Goal: Information Seeking & Learning: Learn about a topic

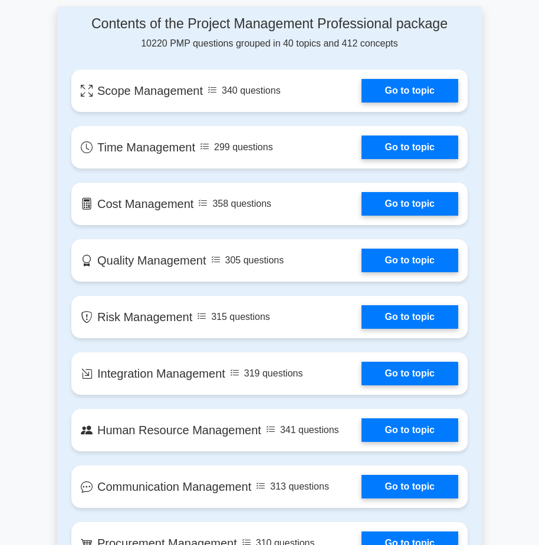
scroll to position [884, 0]
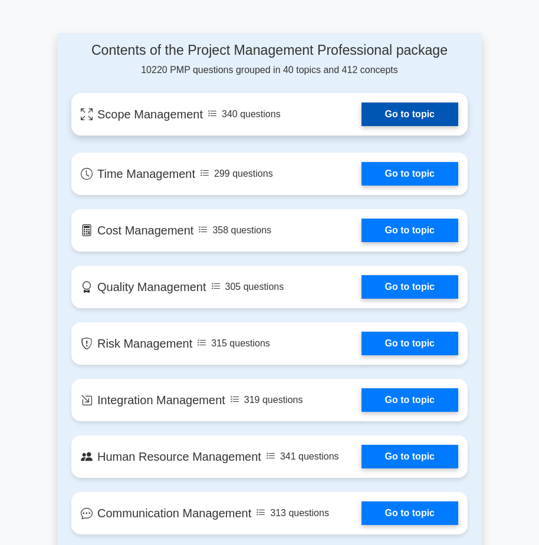
click at [443, 115] on link "Go to topic" at bounding box center [409, 115] width 97 height 24
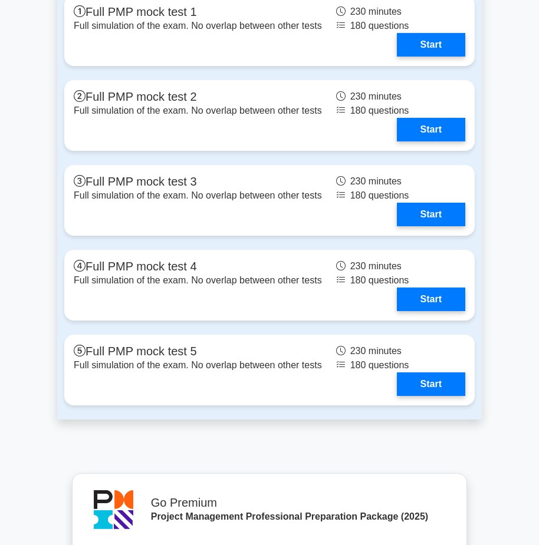
scroll to position [3778, 0]
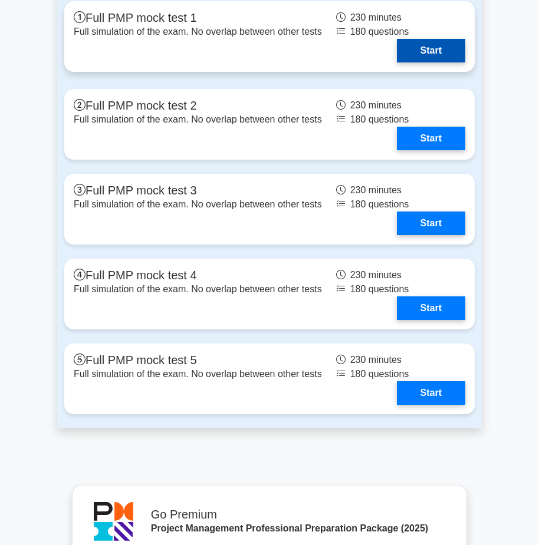
click at [431, 47] on link "Start" at bounding box center [431, 51] width 68 height 24
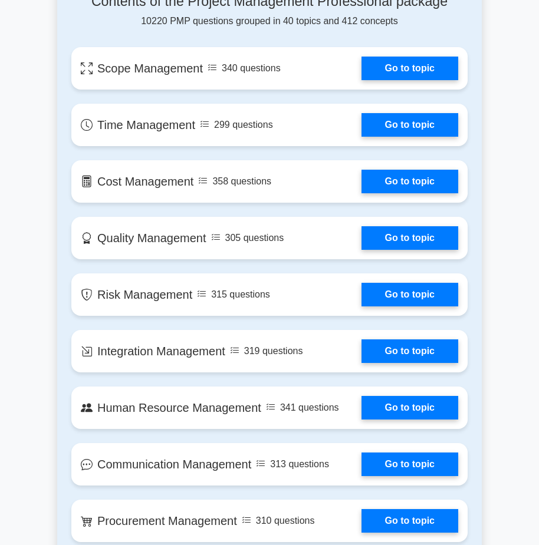
scroll to position [1002, 0]
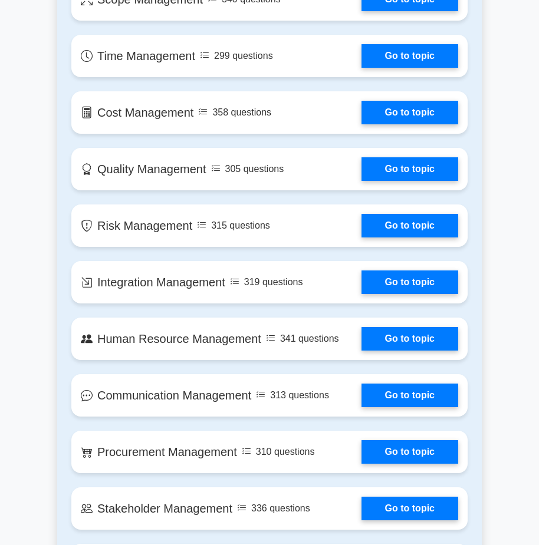
scroll to position [1356, 0]
